Goal: Task Accomplishment & Management: Manage account settings

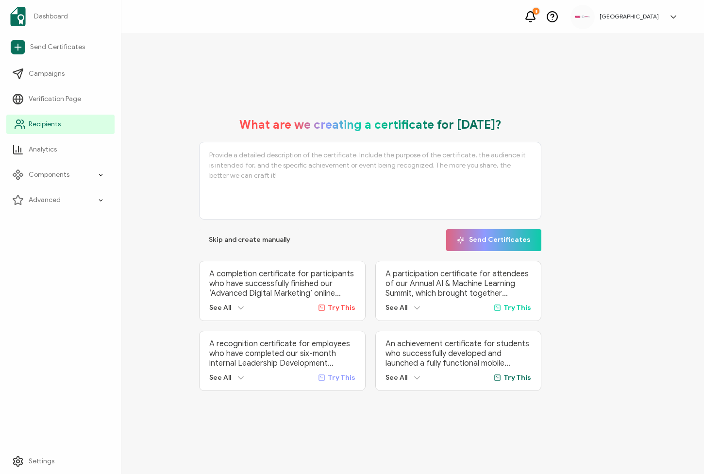
click at [56, 125] on span "Recipients" at bounding box center [45, 124] width 32 height 10
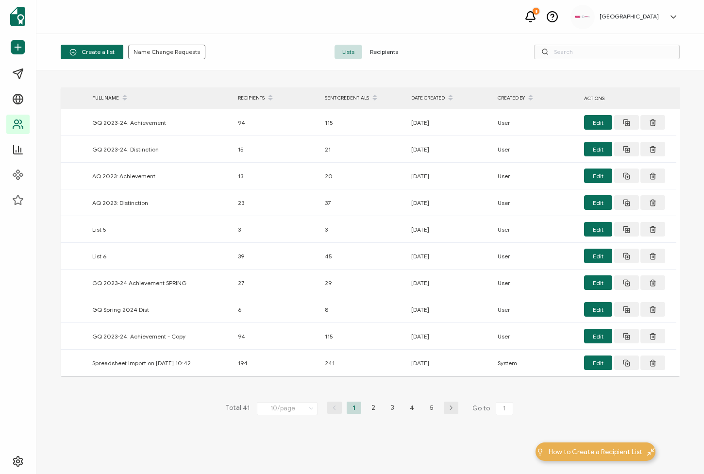
click at [390, 52] on span "Recipients" at bounding box center [384, 52] width 44 height 15
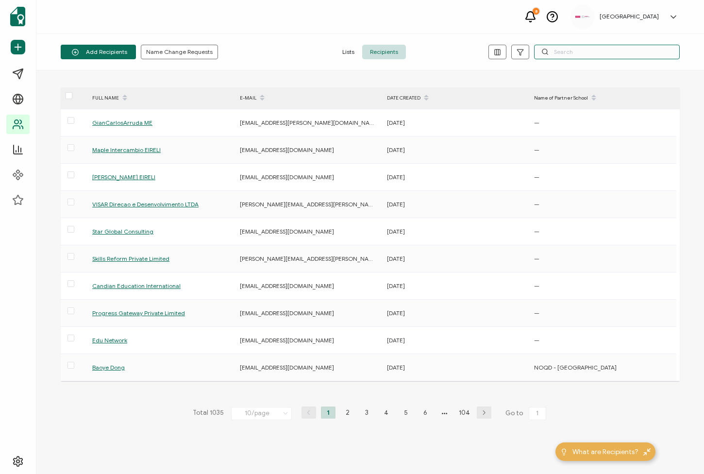
click at [568, 55] on input "text" at bounding box center [607, 52] width 146 height 15
paste input "[EMAIL_ADDRESS][PERSON_NAME][DOMAIN_NAME]"
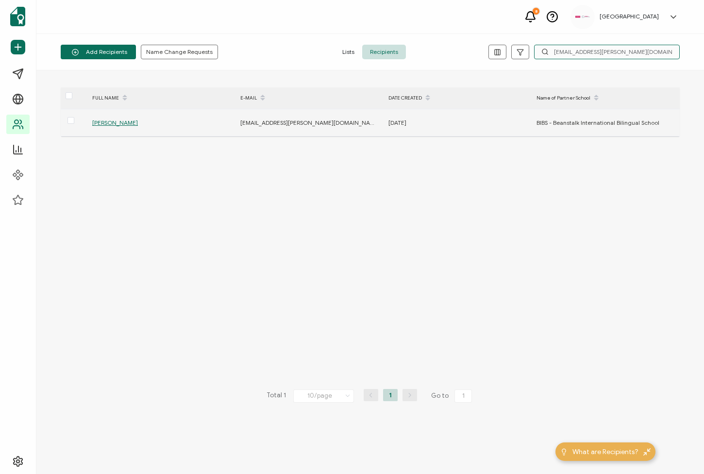
type input "[EMAIL_ADDRESS][PERSON_NAME][DOMAIN_NAME]"
click at [120, 123] on span "[PERSON_NAME]" at bounding box center [115, 122] width 46 height 7
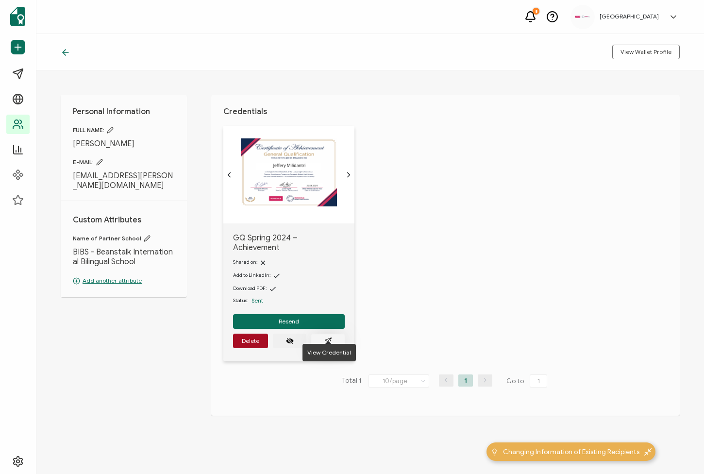
click at [332, 334] on button "button" at bounding box center [327, 341] width 33 height 15
click at [329, 337] on icon "paper plane outline" at bounding box center [328, 341] width 8 height 8
